Goal: Transaction & Acquisition: Subscribe to service/newsletter

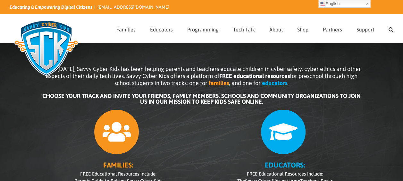
scroll to position [32, 0]
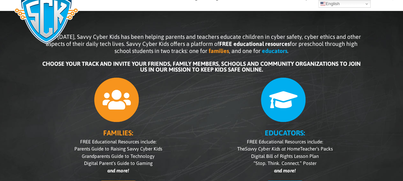
drag, startPoint x: 103, startPoint y: 119, endPoint x: 119, endPoint y: 113, distance: 17.2
click at [111, 118] on div at bounding box center [118, 98] width 154 height 48
drag, startPoint x: 119, startPoint y: 102, endPoint x: 140, endPoint y: 103, distance: 21.5
click at [123, 105] on icon at bounding box center [116, 99] width 45 height 45
drag, startPoint x: 90, startPoint y: 115, endPoint x: 133, endPoint y: 123, distance: 43.7
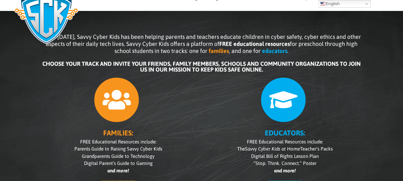
click at [133, 123] on div "FAMILIES: FREE Educational Resources include: Parents Guide to Raising Savvy Cy…" at bounding box center [118, 141] width 154 height 135
click at [124, 106] on icon at bounding box center [116, 99] width 45 height 45
drag, startPoint x: 255, startPoint y: 93, endPoint x: 259, endPoint y: 95, distance: 4.9
click at [259, 95] on div at bounding box center [285, 98] width 154 height 48
click at [297, 103] on icon at bounding box center [282, 99] width 45 height 45
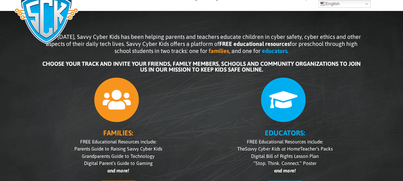
click at [297, 103] on icon at bounding box center [282, 99] width 45 height 45
drag, startPoint x: 269, startPoint y: 108, endPoint x: 273, endPoint y: 109, distance: 4.2
click at [273, 109] on div at bounding box center [285, 98] width 154 height 48
click at [290, 107] on icon at bounding box center [282, 99] width 45 height 45
click at [287, 118] on icon at bounding box center [282, 99] width 45 height 45
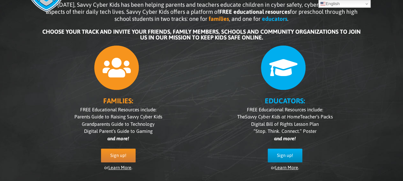
scroll to position [96, 0]
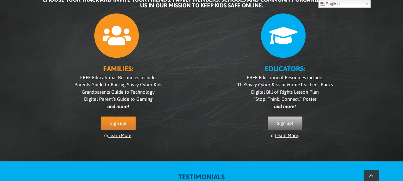
click at [279, 125] on span "Sign up!" at bounding box center [285, 122] width 16 height 5
